Goal: Information Seeking & Learning: Find specific fact

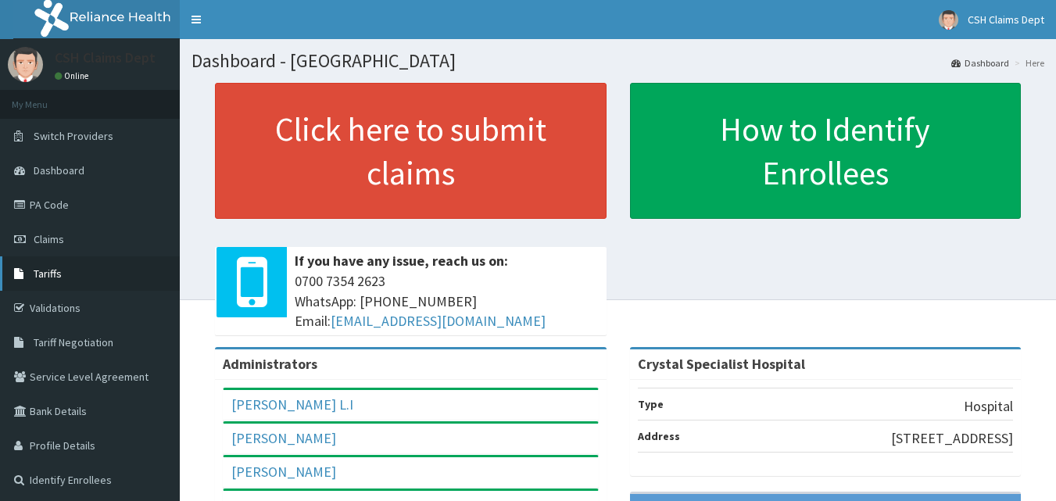
click at [47, 271] on span "Tariffs" at bounding box center [48, 274] width 28 height 14
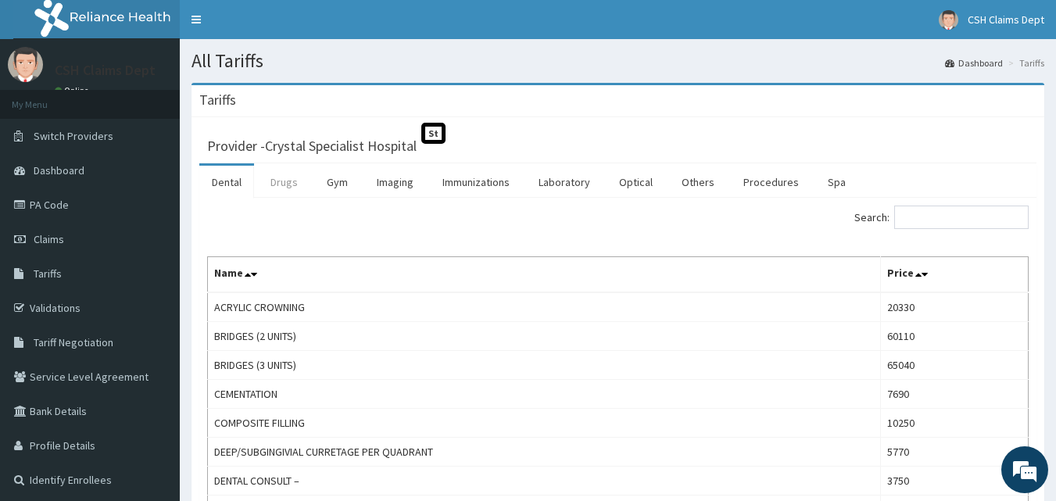
click at [298, 178] on link "Drugs" at bounding box center [284, 182] width 52 height 33
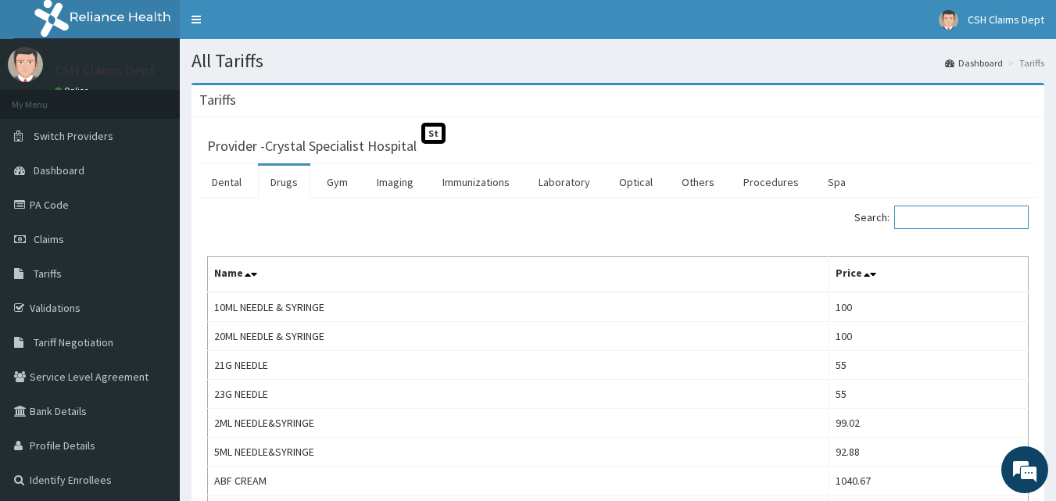
click at [917, 217] on input "Search:" at bounding box center [962, 217] width 134 height 23
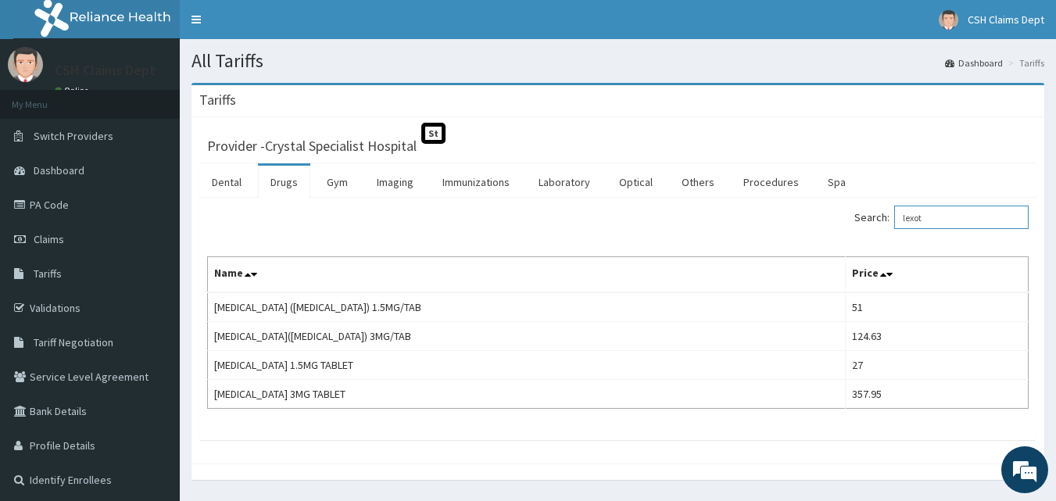
click at [929, 220] on input "lexot" at bounding box center [962, 217] width 134 height 23
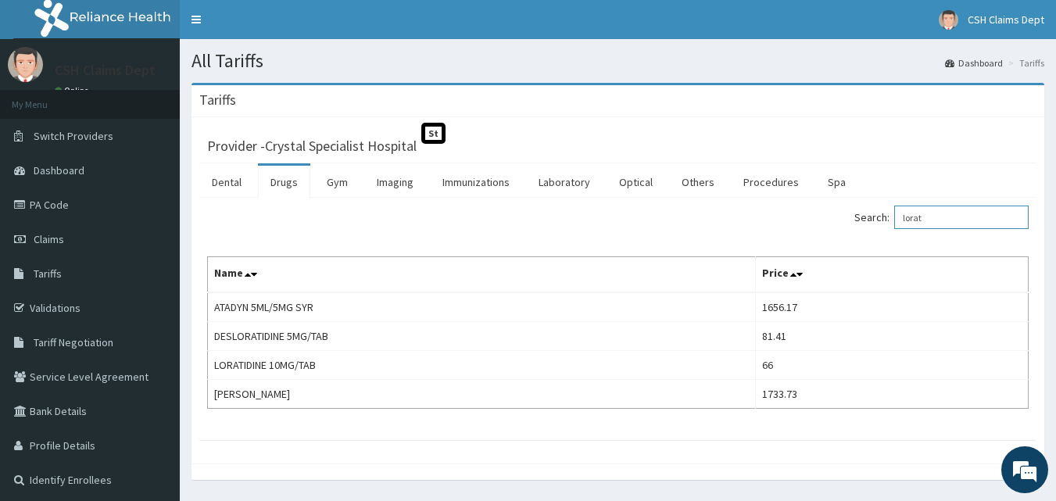
click at [941, 211] on input "lorat" at bounding box center [962, 217] width 134 height 23
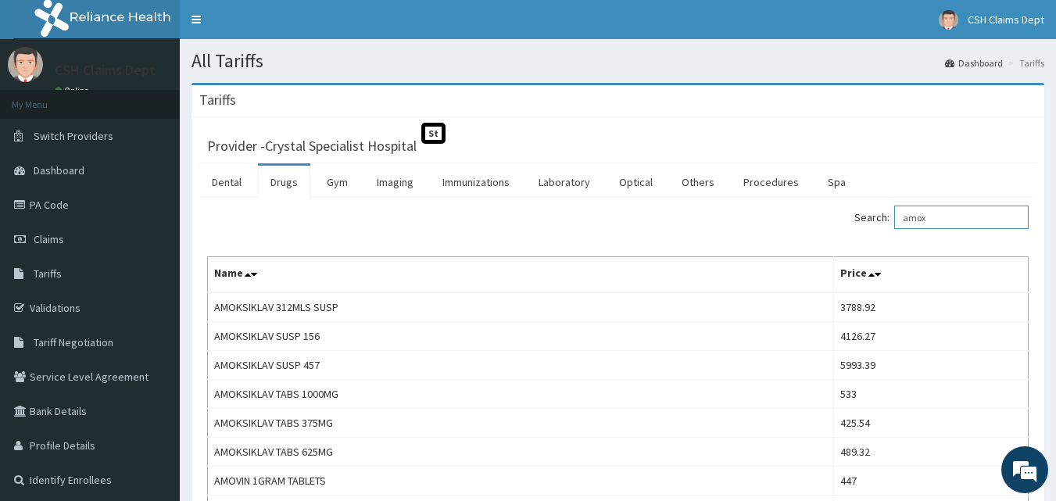
click at [931, 223] on input "amox" at bounding box center [962, 217] width 134 height 23
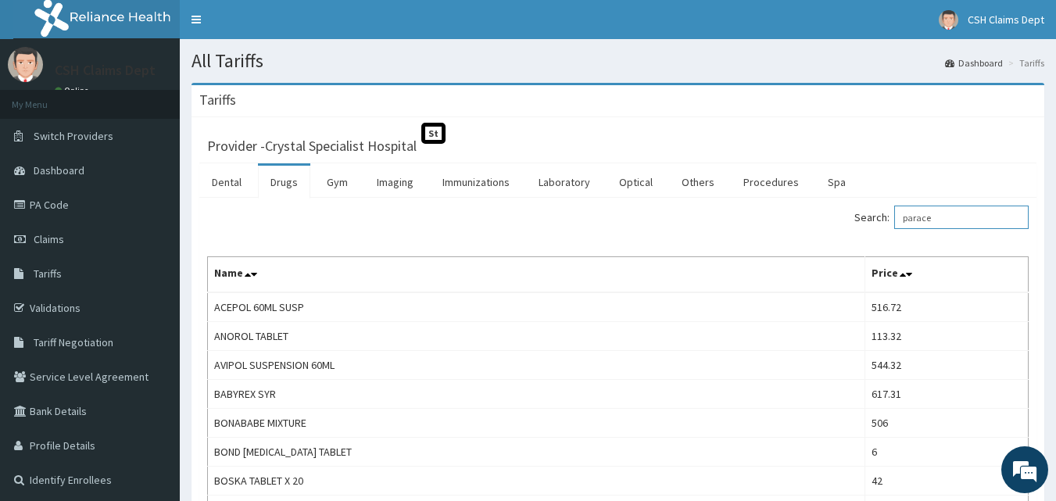
drag, startPoint x: 950, startPoint y: 212, endPoint x: 860, endPoint y: 216, distance: 90.0
click at [860, 216] on div "Search: parace" at bounding box center [830, 219] width 400 height 27
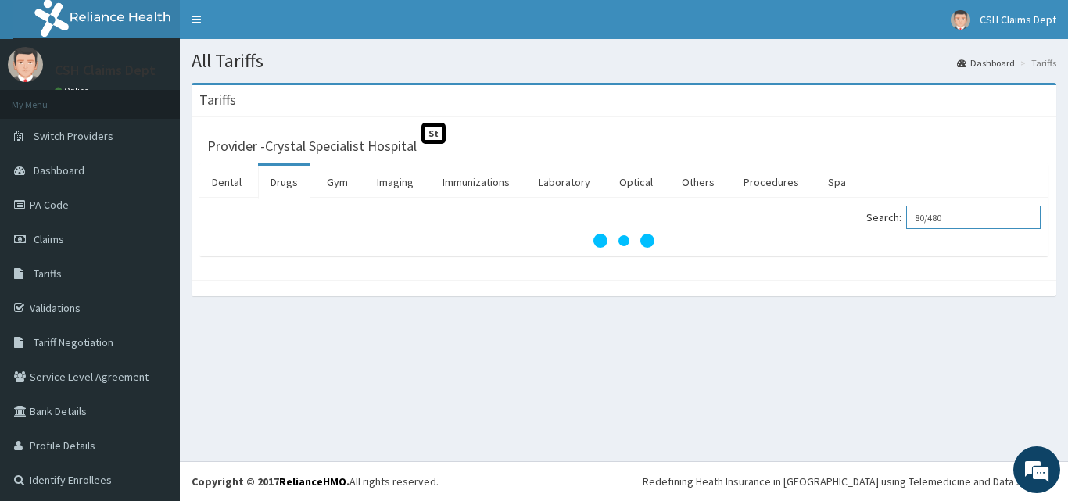
type input "80/480"
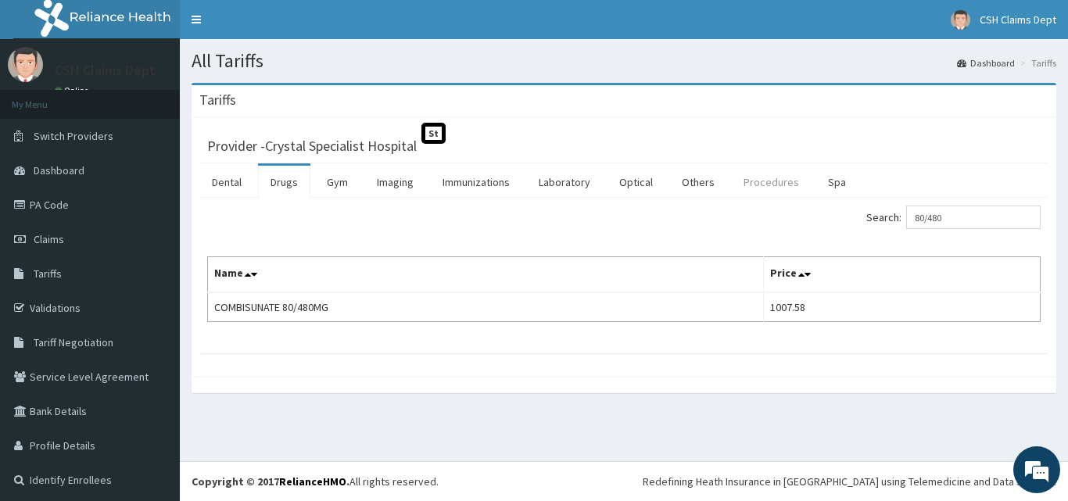
click at [748, 176] on link "Procedures" at bounding box center [771, 182] width 81 height 33
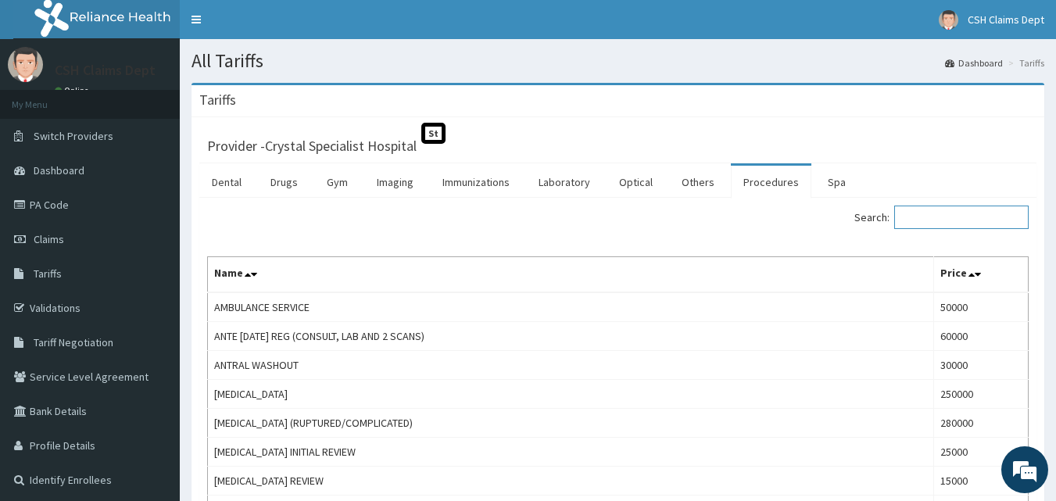
click at [931, 216] on input "Search:" at bounding box center [962, 217] width 134 height 23
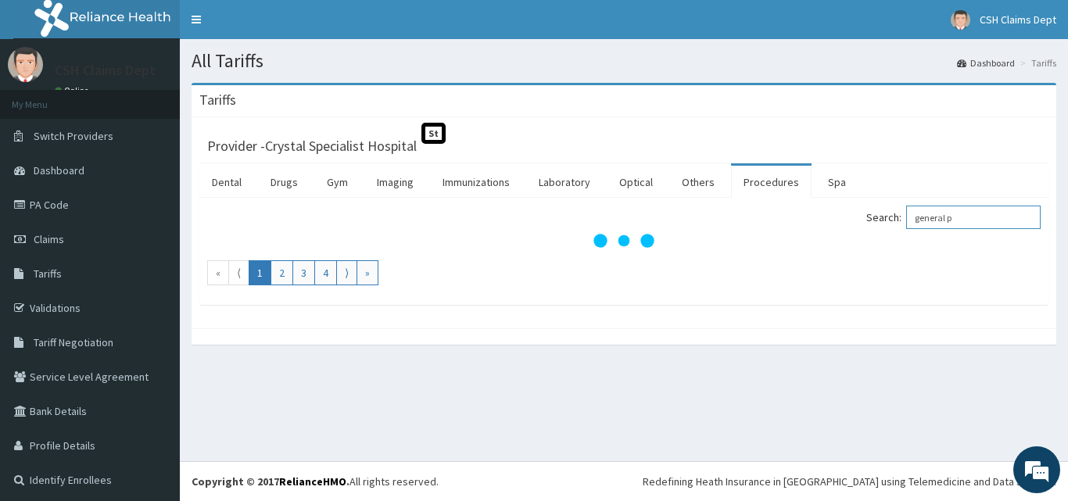
type input "general p"
